Goal: Navigation & Orientation: Understand site structure

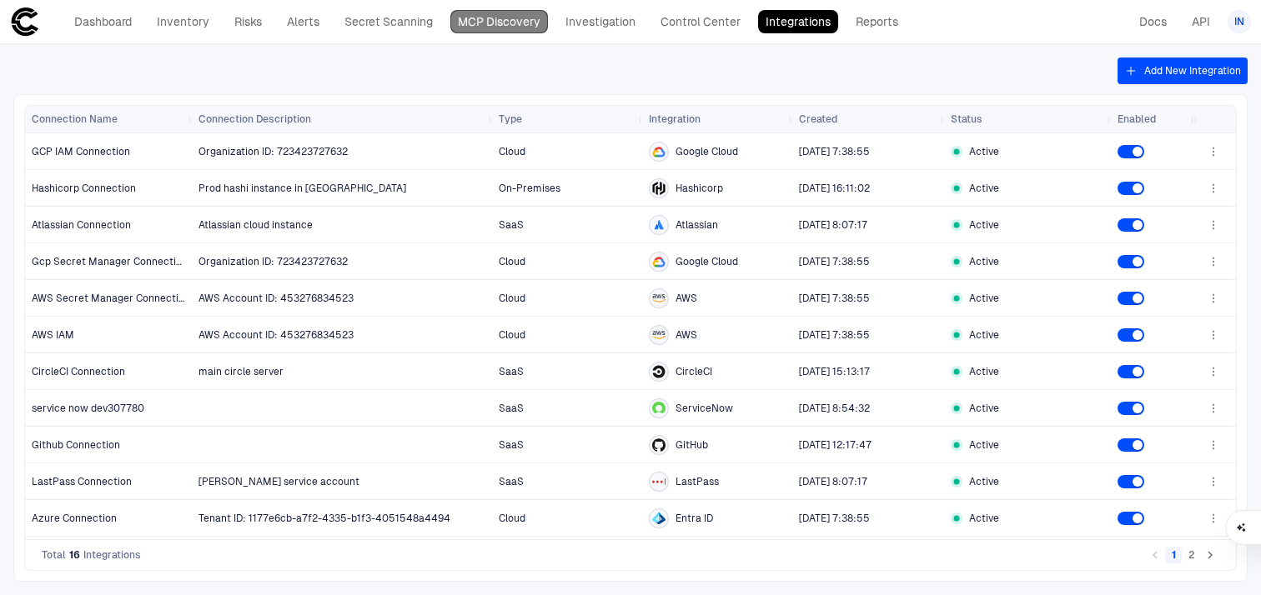
click at [501, 28] on link "MCP Discovery" at bounding box center [499, 21] width 98 height 23
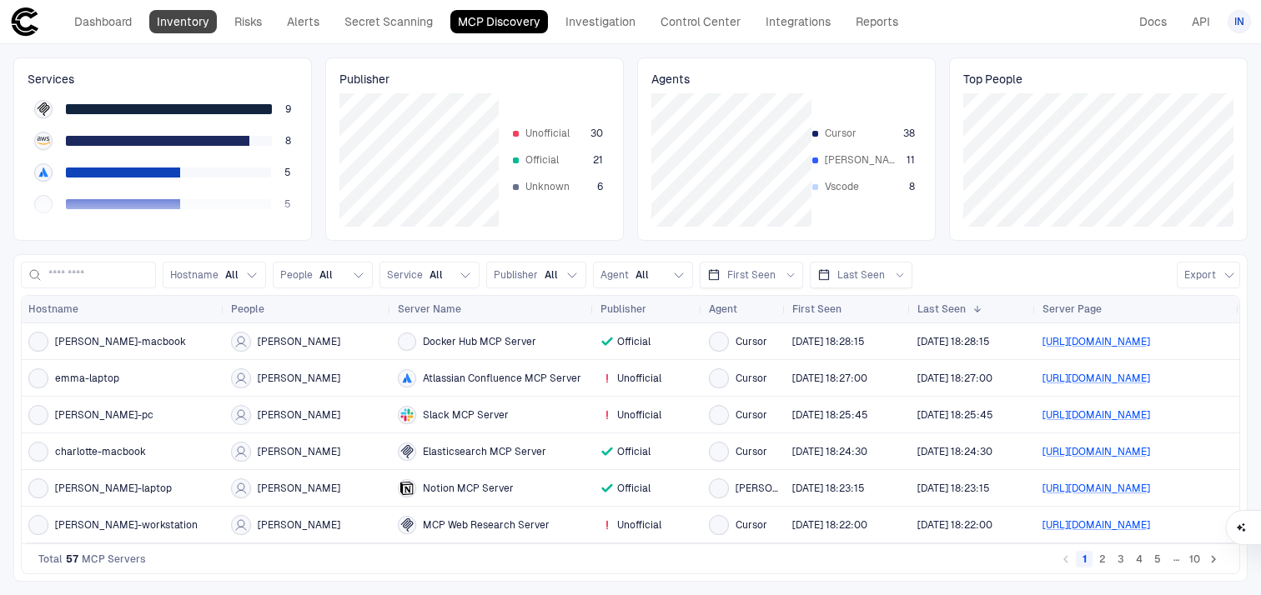
click at [182, 29] on link "Inventory" at bounding box center [183, 21] width 68 height 23
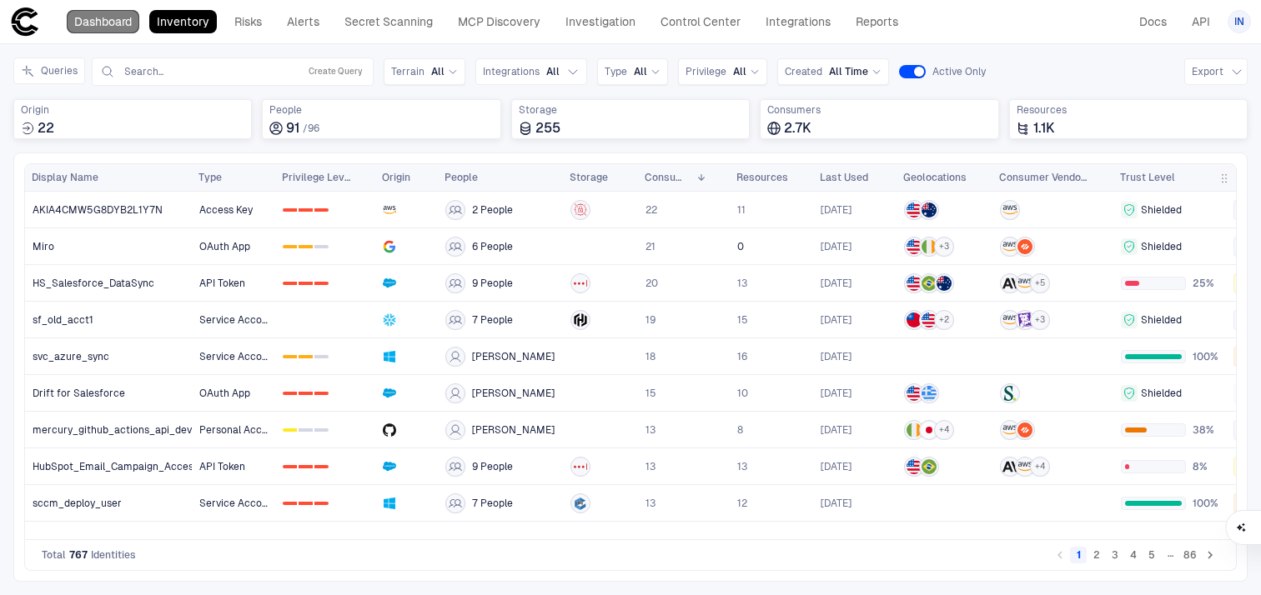
click at [88, 27] on link "Dashboard" at bounding box center [103, 21] width 73 height 23
